Goal: Transaction & Acquisition: Subscribe to service/newsletter

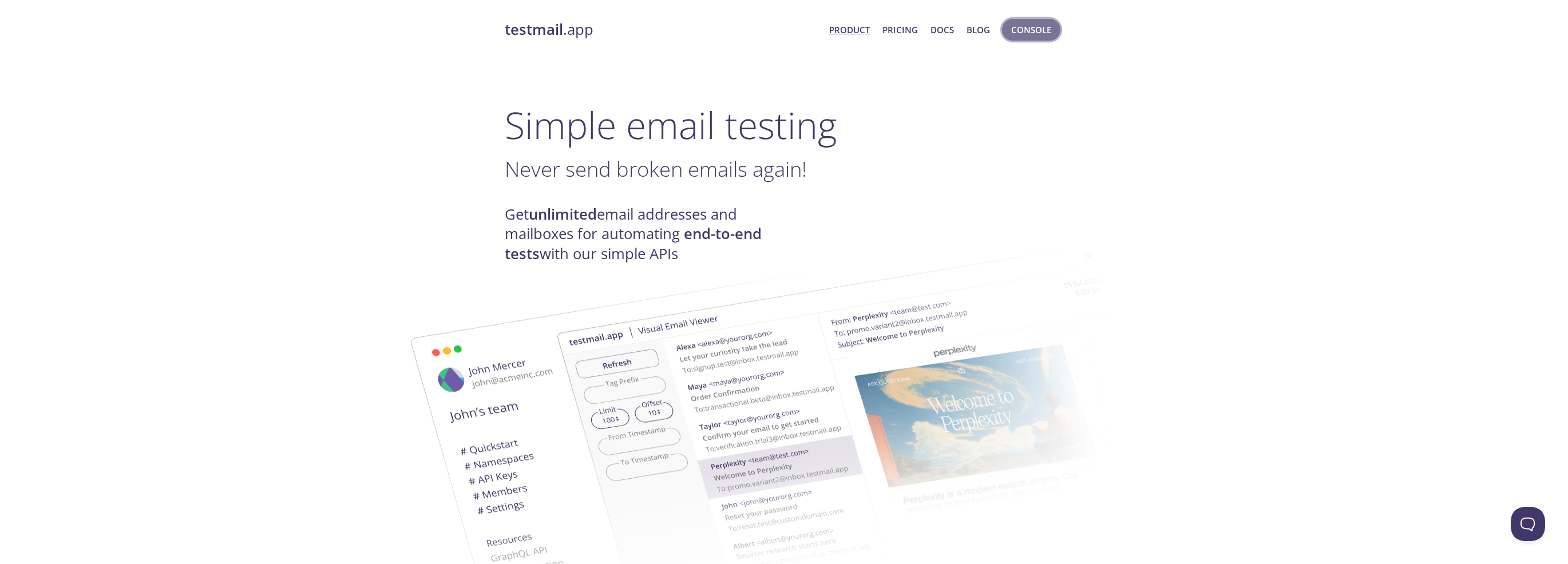
click at [1028, 31] on span "Console" at bounding box center [1031, 30] width 40 height 15
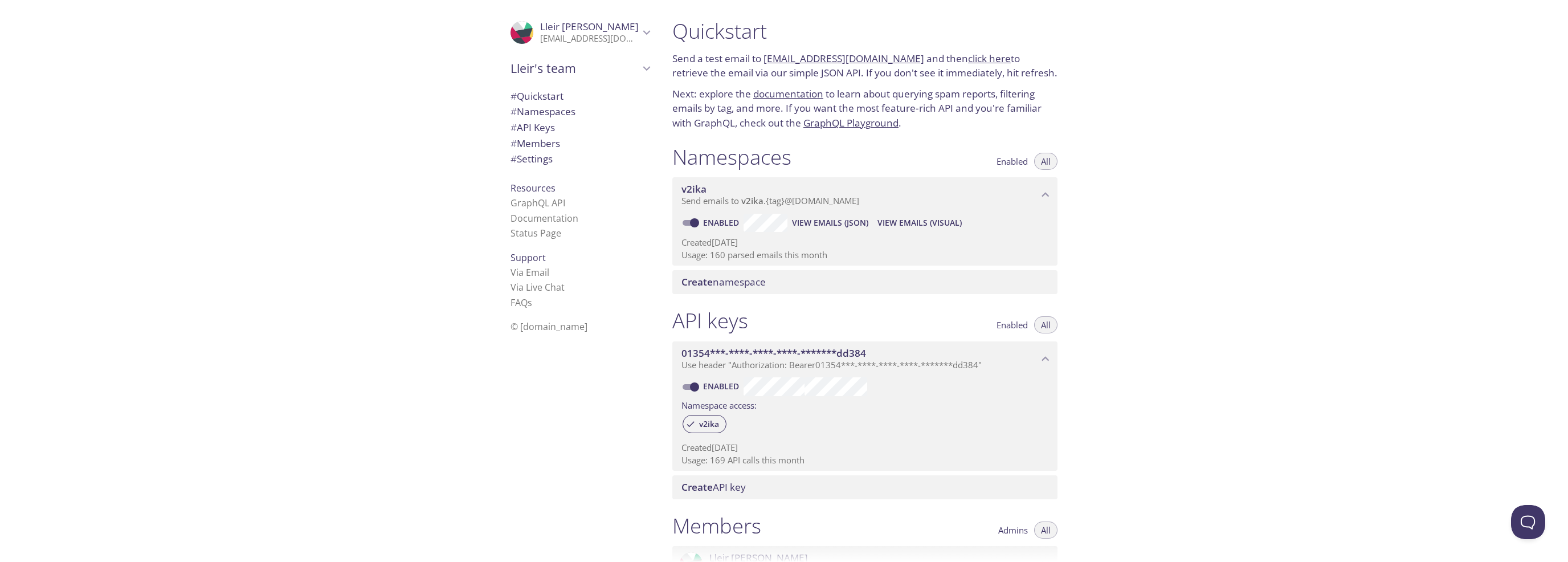
click at [548, 35] on p "[EMAIL_ADDRESS][DOMAIN_NAME]" at bounding box center [590, 38] width 99 height 11
click at [432, 129] on div ".cls-1 { fill: #6d5ca8; } .cls-2 { fill: #3fc191; } .cls-3 { fill: #3b4752; } .…" at bounding box center [331, 281] width 663 height 562
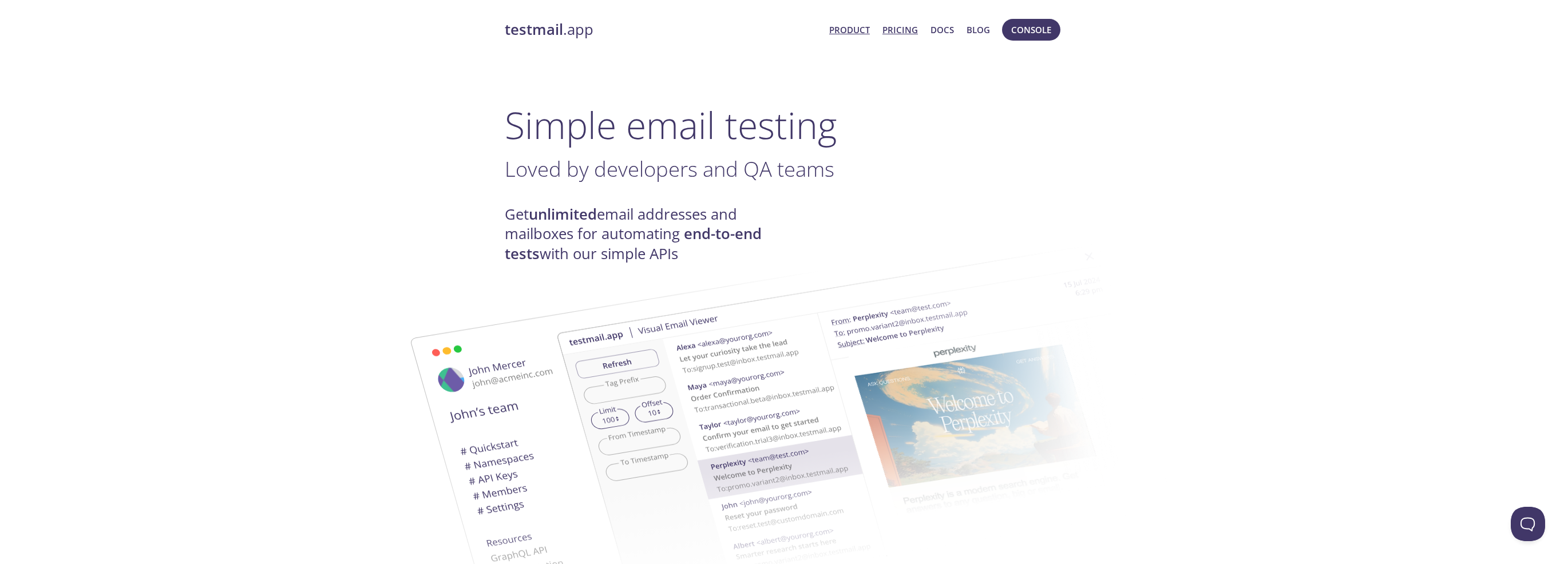
click at [890, 30] on link "Pricing" at bounding box center [900, 30] width 35 height 15
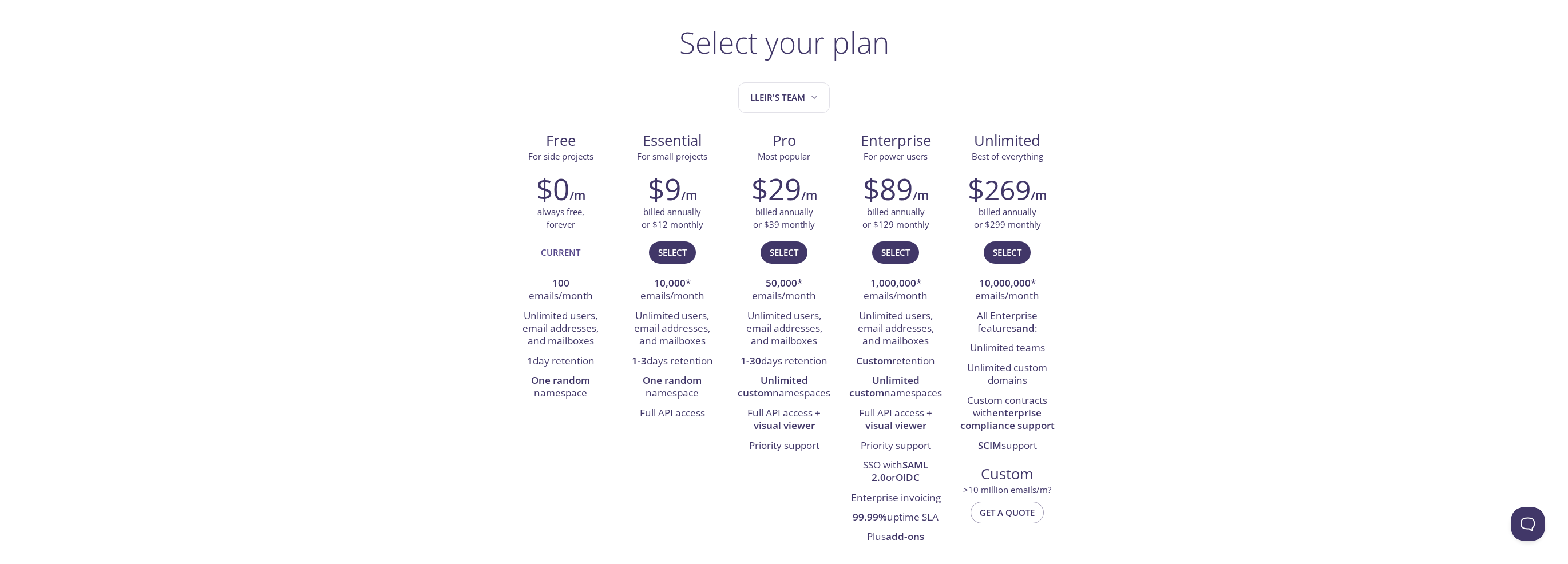
scroll to position [62, 0]
click at [785, 99] on span "Lleir's team" at bounding box center [785, 95] width 70 height 16
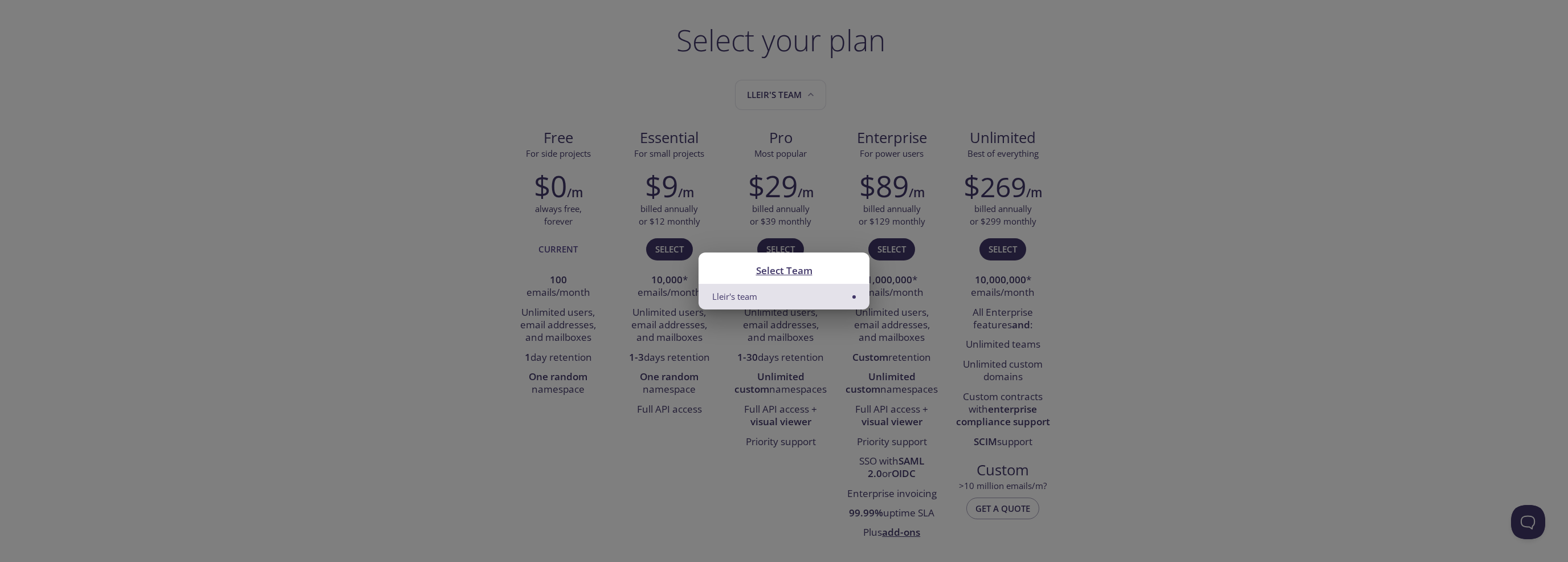
click at [856, 294] on li "Lleir's team" at bounding box center [784, 297] width 171 height 25
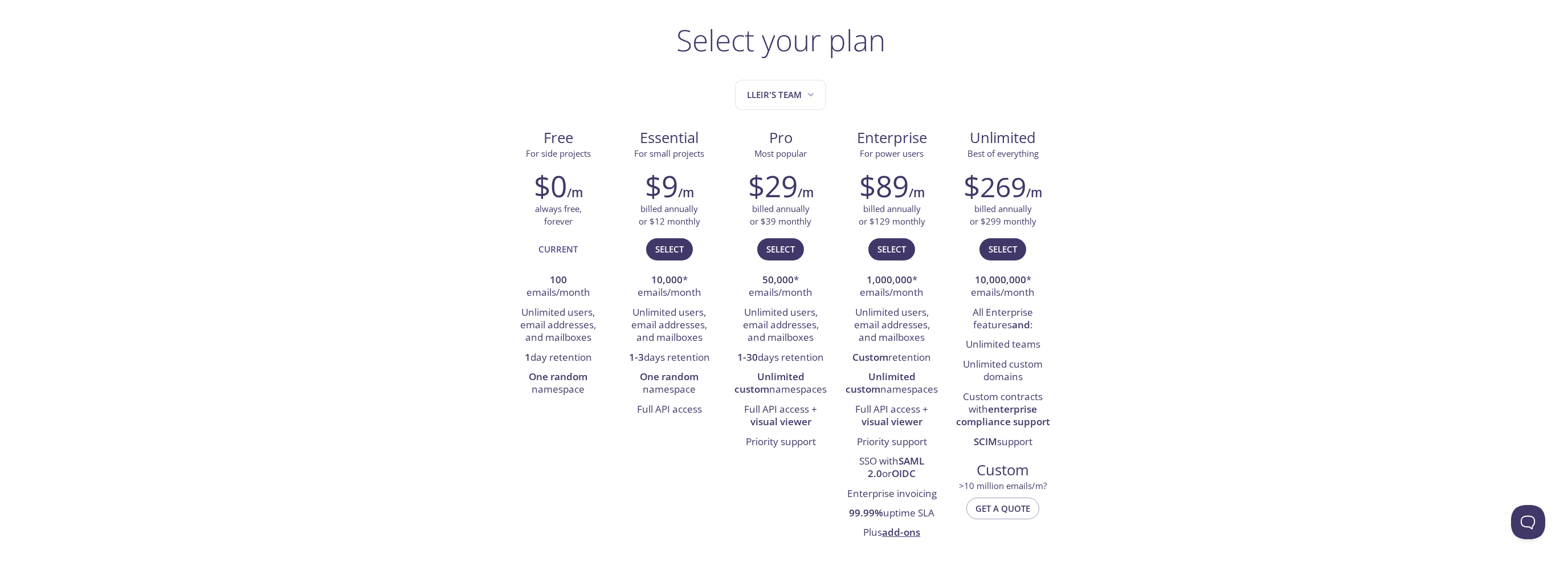
click at [960, 276] on div "Select Team Lleir's team" at bounding box center [784, 281] width 1568 height 562
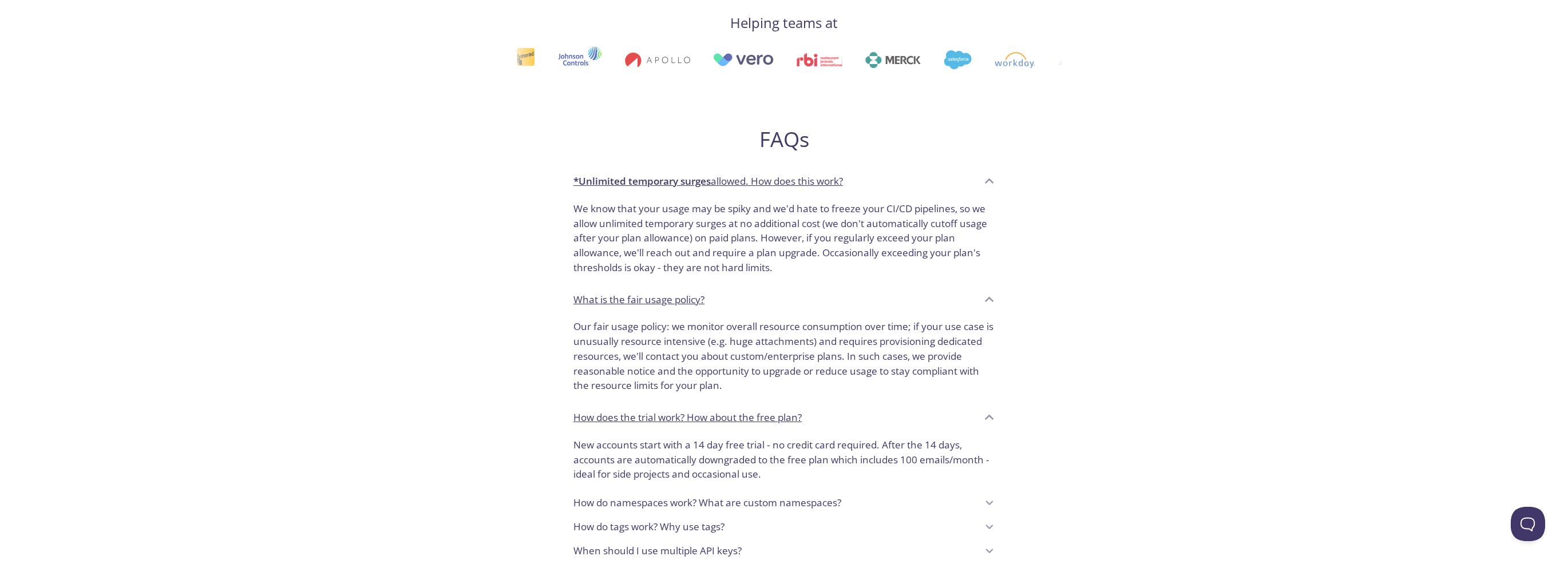
scroll to position [634, 0]
click at [510, 369] on div "Select your plan Lleir's team Free For side projects $0 /m always free, forever…" at bounding box center [784, 59] width 558 height 1217
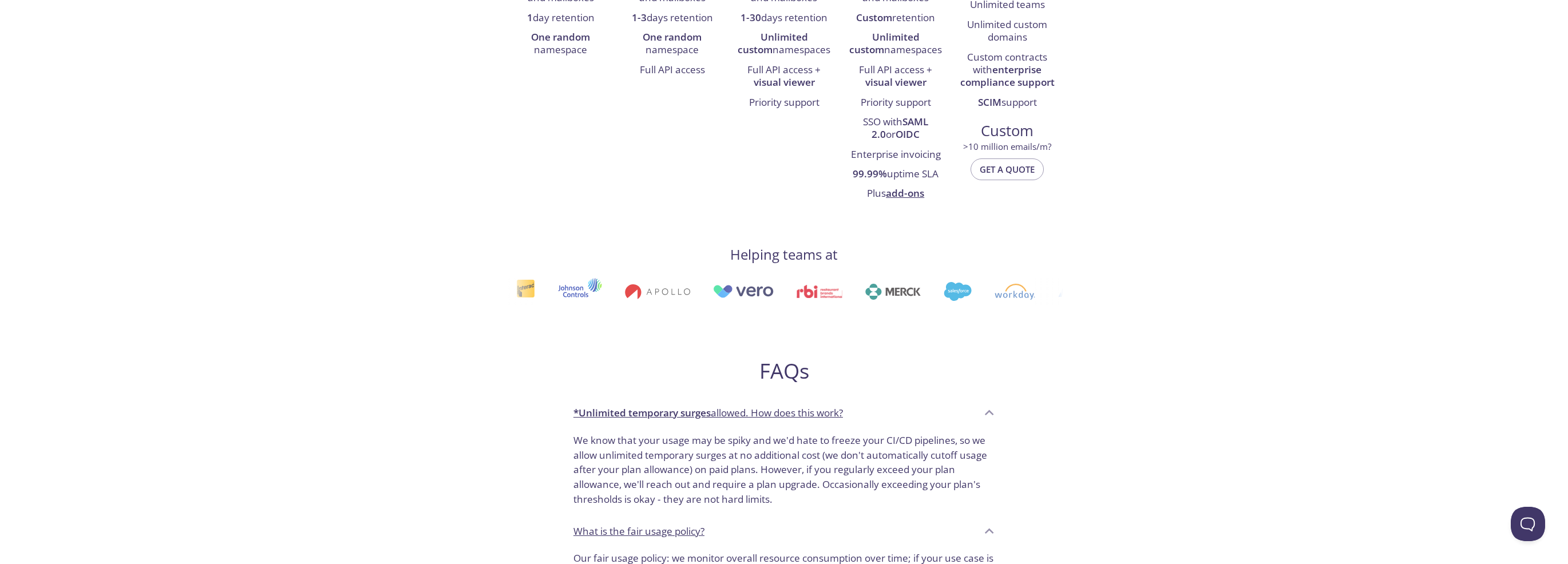
scroll to position [0, 0]
